Goal: Information Seeking & Learning: Understand process/instructions

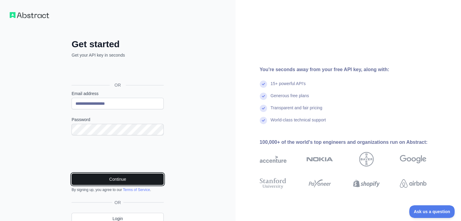
click at [94, 179] on button "Continue" at bounding box center [118, 180] width 92 height 12
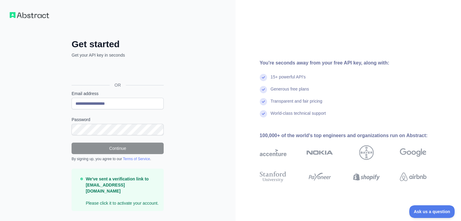
scroll to position [7, 0]
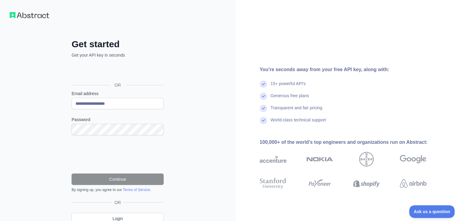
scroll to position [27, 0]
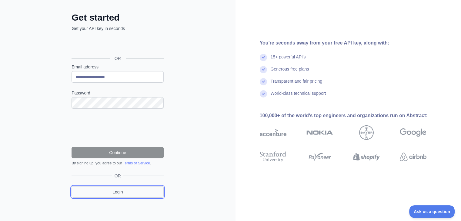
click at [118, 188] on link "Login" at bounding box center [118, 192] width 92 height 12
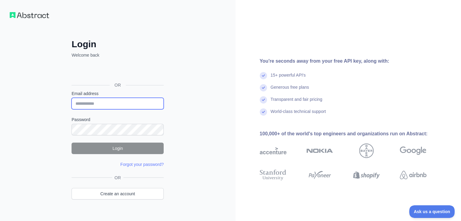
click at [141, 104] on input "Email address" at bounding box center [118, 104] width 92 height 12
type input "**********"
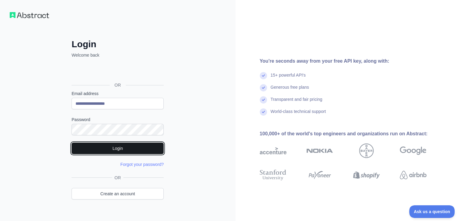
click at [107, 147] on button "Login" at bounding box center [118, 149] width 92 height 12
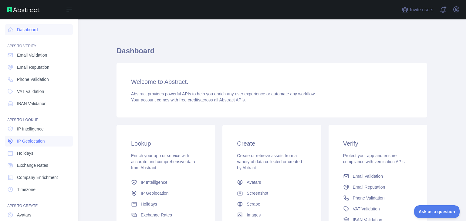
click at [28, 142] on span "IP Geolocation" at bounding box center [31, 141] width 28 height 6
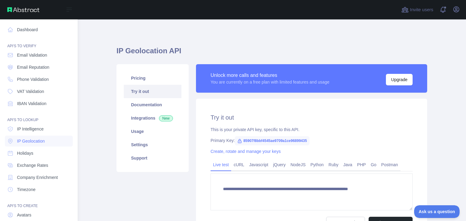
type textarea "**********"
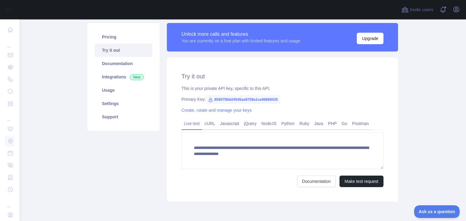
scroll to position [42, 0]
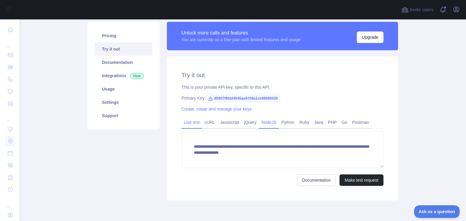
click at [268, 123] on link "NodeJS" at bounding box center [269, 123] width 20 height 10
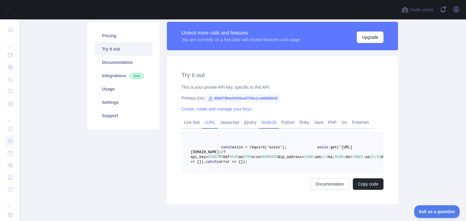
click at [208, 123] on link "cURL" at bounding box center [209, 123] width 15 height 10
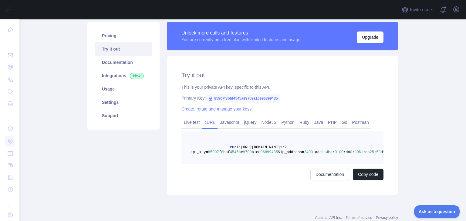
drag, startPoint x: 371, startPoint y: 152, endPoint x: 367, endPoint y: 152, distance: 3.9
click at [367, 152] on pre "curl '[URL][DOMAIN_NAME] 1 /?api_key= 85907 f 8 bbf 4545 ae 9709 a 1 ce 9689943…" at bounding box center [282, 147] width 202 height 33
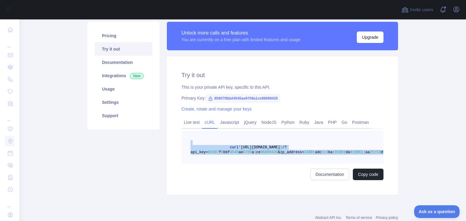
drag, startPoint x: 367, startPoint y: 152, endPoint x: 221, endPoint y: 145, distance: 146.9
click at [221, 145] on pre "curl '[URL][DOMAIN_NAME] 1 /?api_key= 85907 f 8 bbf 4545 ae 9709 a 1 ce 9689943…" at bounding box center [282, 147] width 202 height 33
copy code "curl '[URL][DOMAIN_NAME] 1 /?api_key= 85907 f 8 bbf 4545 ae 9709 a 1 ce 9689943…"
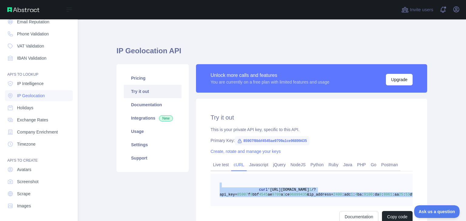
scroll to position [0, 0]
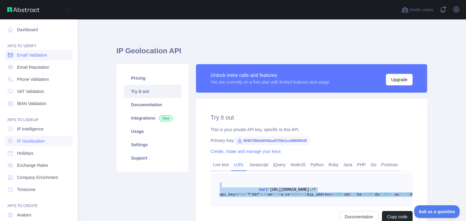
click at [46, 57] on span "Email Validation" at bounding box center [32, 55] width 30 height 6
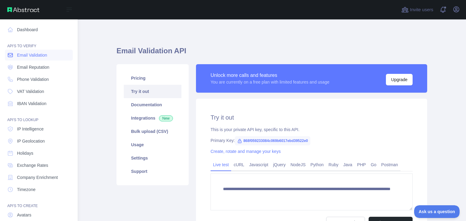
click at [46, 57] on span "Email Validation" at bounding box center [32, 55] width 30 height 6
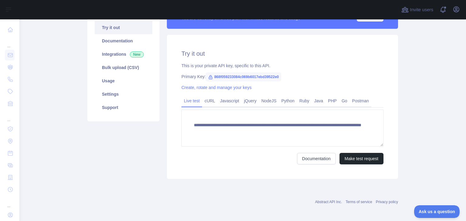
scroll to position [64, 0]
click at [205, 101] on link "cURL" at bounding box center [209, 101] width 15 height 10
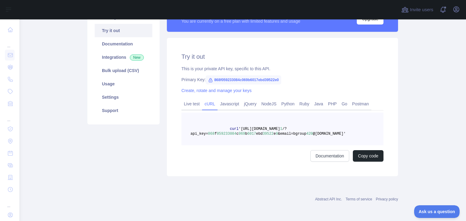
scroll to position [61, 0]
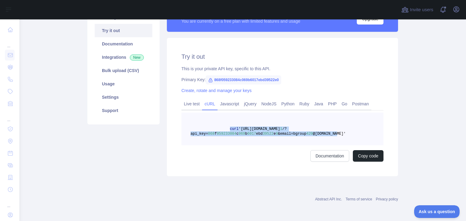
drag, startPoint x: 322, startPoint y: 134, endPoint x: 224, endPoint y: 129, distance: 97.8
click at [224, 129] on span "curl '[URL][DOMAIN_NAME] 1 /?api_key= 868 f 059233084 c 069 b 6017 ebd 39522 e …" at bounding box center [267, 131] width 155 height 9
copy span "curl '[URL][DOMAIN_NAME] 1 /?api_key= 868 f 059233084 c 069 b 6017 ebd 39522 e …"
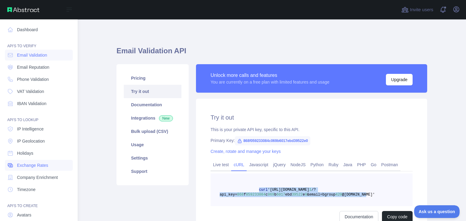
click at [33, 166] on span "Exchange Rates" at bounding box center [32, 165] width 31 height 6
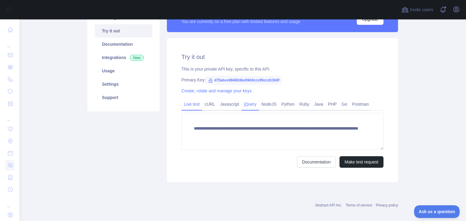
scroll to position [61, 0]
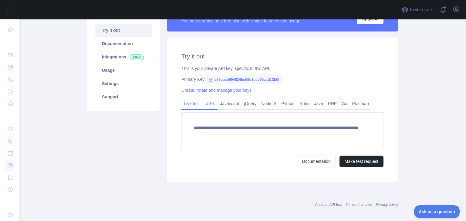
click at [211, 104] on link "cURL" at bounding box center [209, 104] width 15 height 10
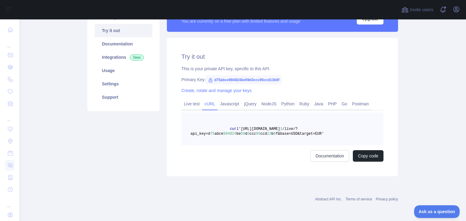
scroll to position [61, 0]
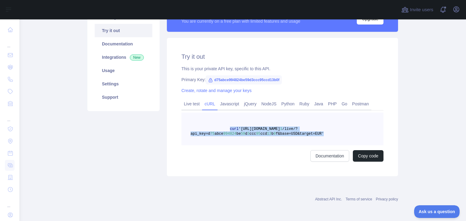
drag, startPoint x: 311, startPoint y: 134, endPoint x: 224, endPoint y: 129, distance: 86.5
click at [224, 129] on pre "curl '[URL][DOMAIN_NAME] 1 /live/?api_key=d 75 abce 994824 be 59 d 3 ccc 95 ccd…" at bounding box center [282, 129] width 202 height 33
copy span "curl '[URL][DOMAIN_NAME] 1 /live/?api_key=d 75 abce 994824 be 59 d 3 ccc 95 ccd…"
click at [333, 158] on link "Documentation" at bounding box center [329, 156] width 39 height 12
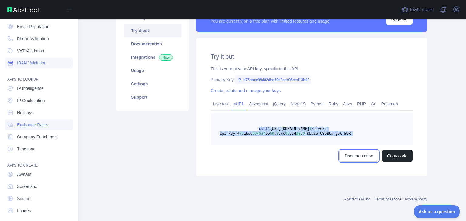
scroll to position [45, 0]
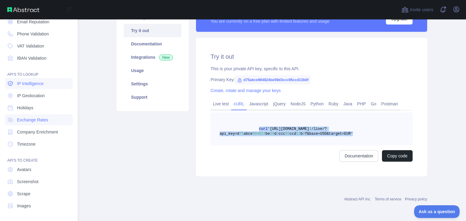
click at [42, 84] on span "IP Intelligence" at bounding box center [30, 84] width 27 height 6
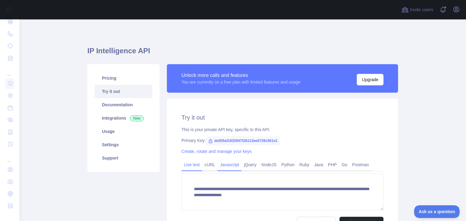
scroll to position [66, 0]
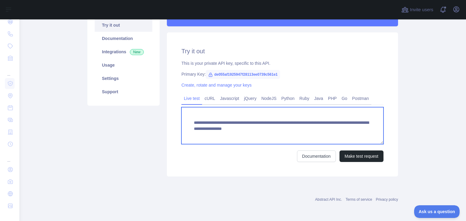
drag, startPoint x: 210, startPoint y: 135, endPoint x: 188, endPoint y: 122, distance: 25.5
click at [188, 122] on textarea "**********" at bounding box center [282, 125] width 202 height 37
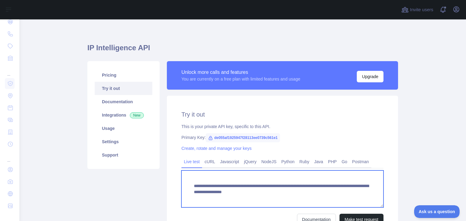
scroll to position [0, 0]
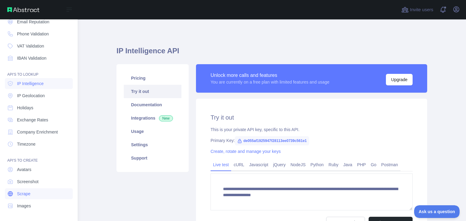
click at [25, 192] on span "Scrape" at bounding box center [23, 194] width 13 height 6
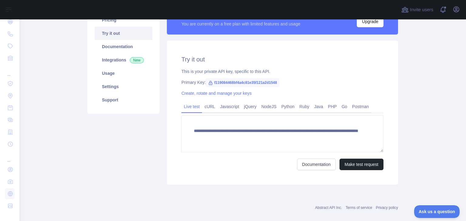
scroll to position [59, 0]
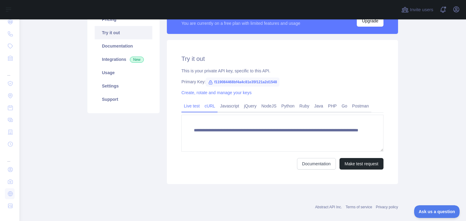
click at [211, 107] on link "cURL" at bounding box center [209, 106] width 15 height 10
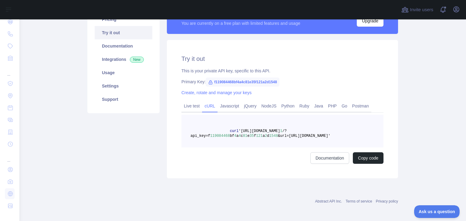
drag, startPoint x: 336, startPoint y: 136, endPoint x: 223, endPoint y: 133, distance: 113.1
click at [223, 133] on pre "curl '[URL][DOMAIN_NAME] 1 /?api_key=f 119084468 bf 4 a 4 c 81 e 35 f 121 a 2 d…" at bounding box center [282, 131] width 202 height 33
copy span "curl '[URL][DOMAIN_NAME] 1 /?api_key=f 119084468 bf 4 a 4 c 81 e 35 f 121 a 2 d…"
